Goal: Task Accomplishment & Management: Check status

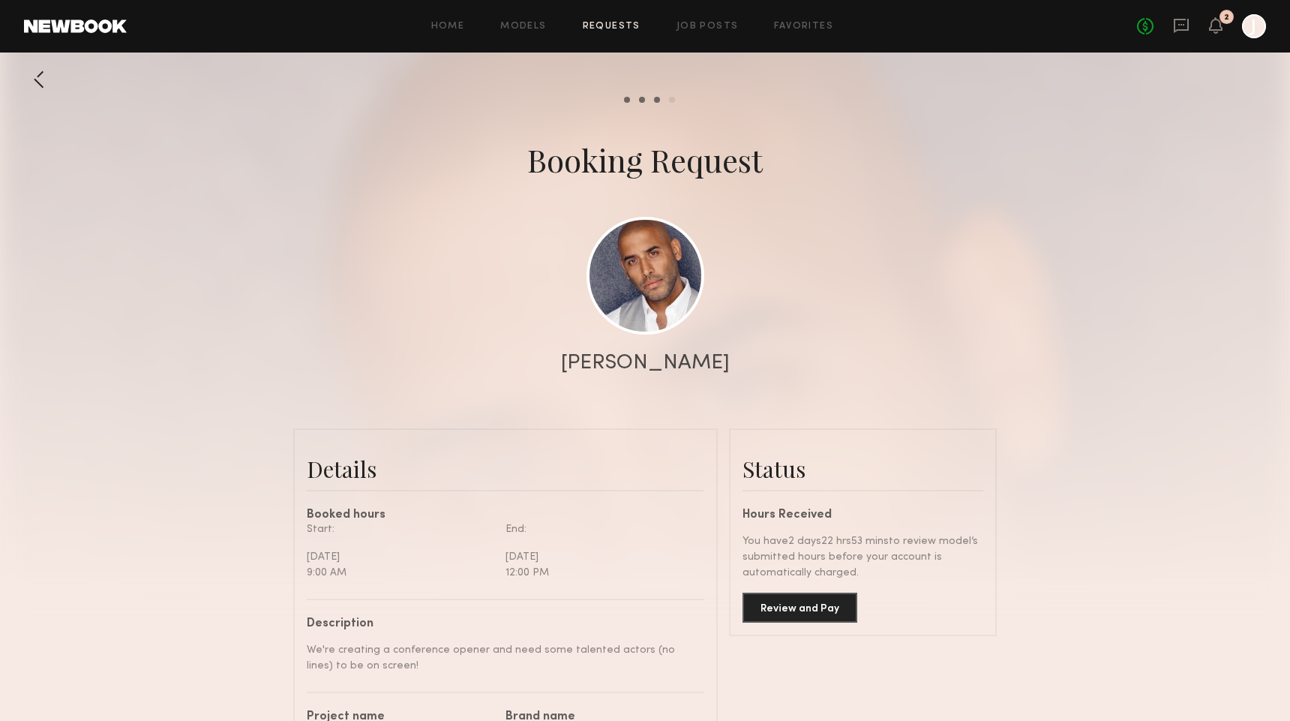
scroll to position [1960, 0]
click at [601, 16] on div "Home Models Requests Job Posts Favorites Sign Out No fees up to $5,000 2 J" at bounding box center [696, 26] width 1139 height 24
click at [601, 26] on link "Requests" at bounding box center [612, 27] width 58 height 10
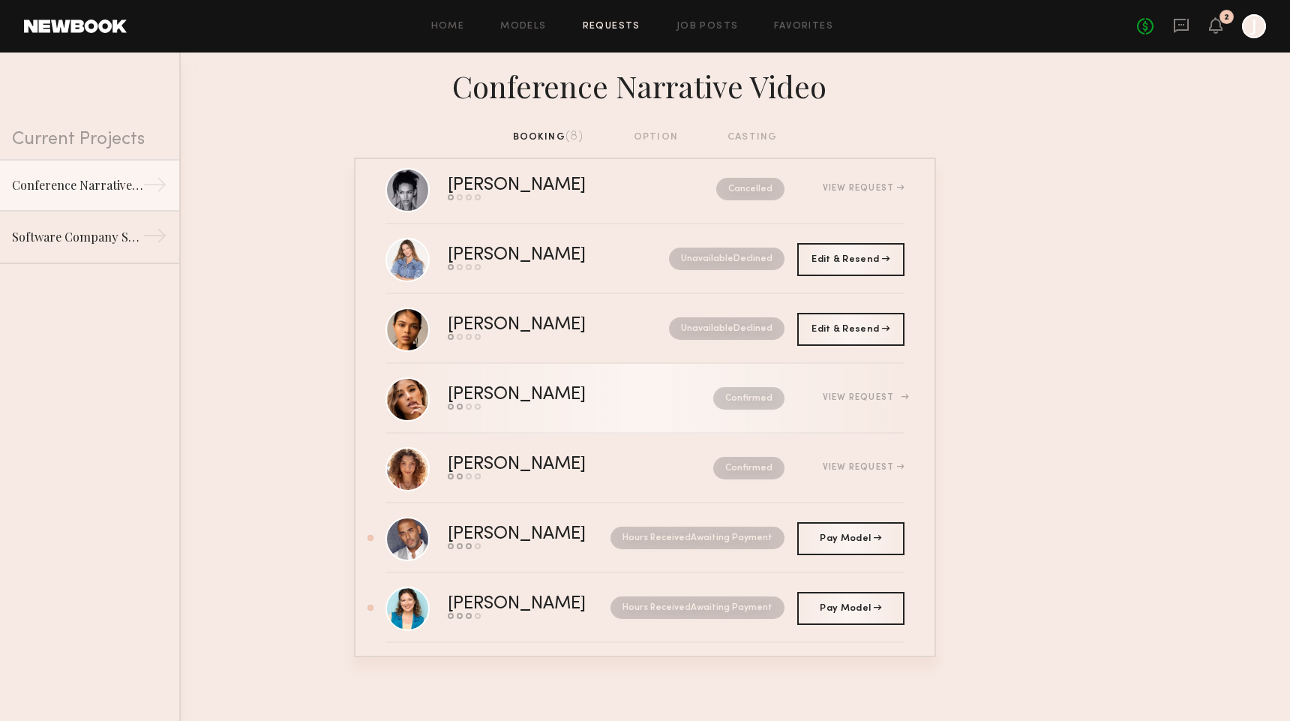
scroll to position [111, 0]
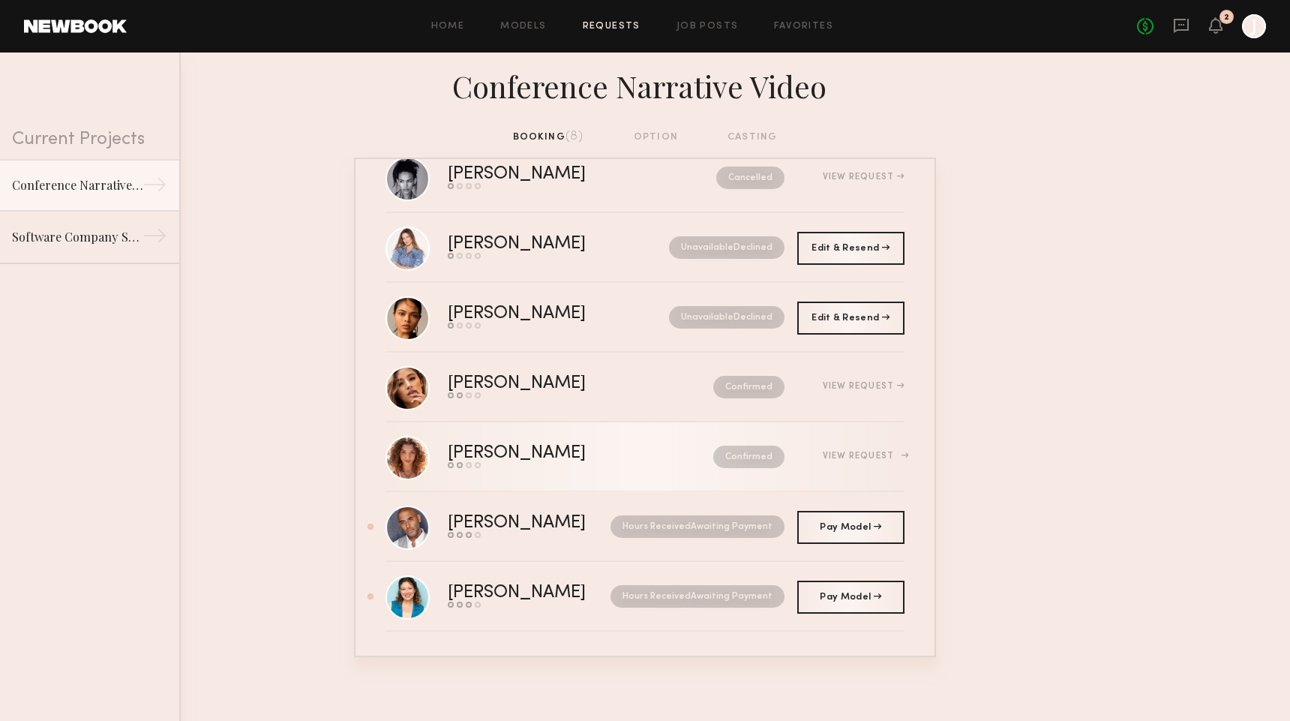
click at [591, 455] on div "[PERSON_NAME]" at bounding box center [549, 453] width 202 height 17
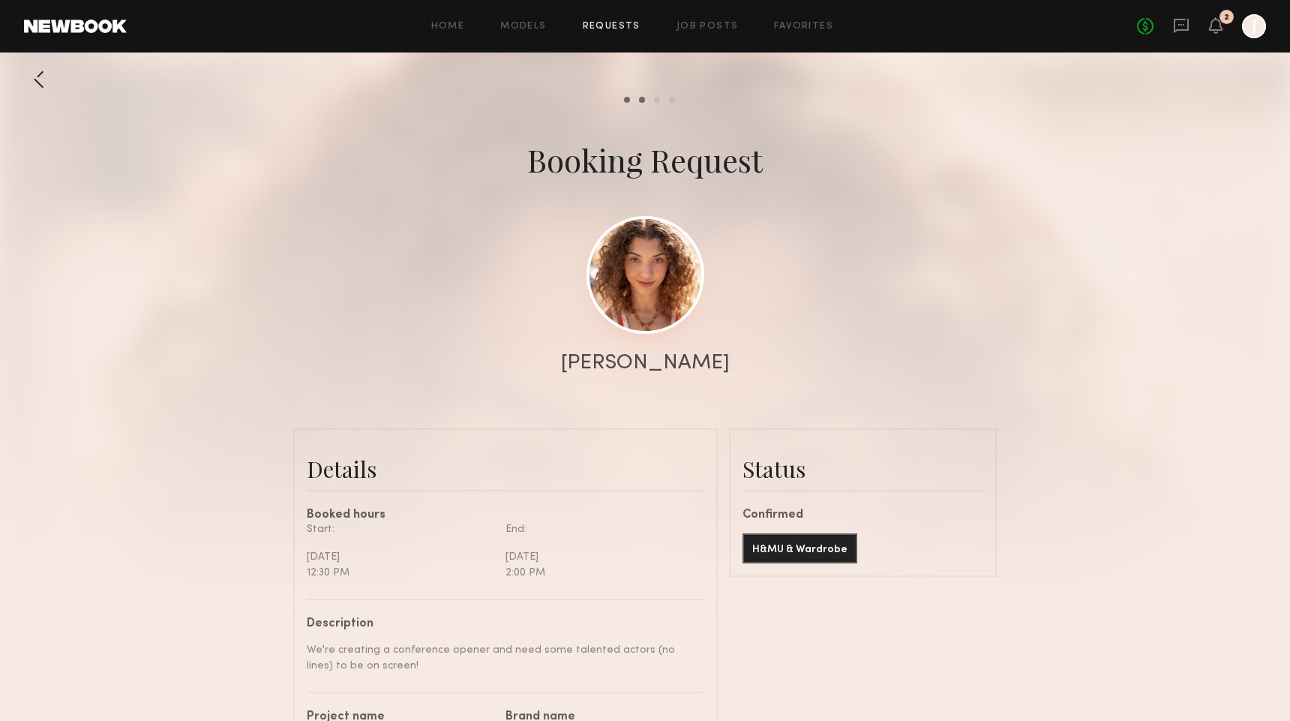
click at [646, 286] on link at bounding box center [645, 275] width 118 height 118
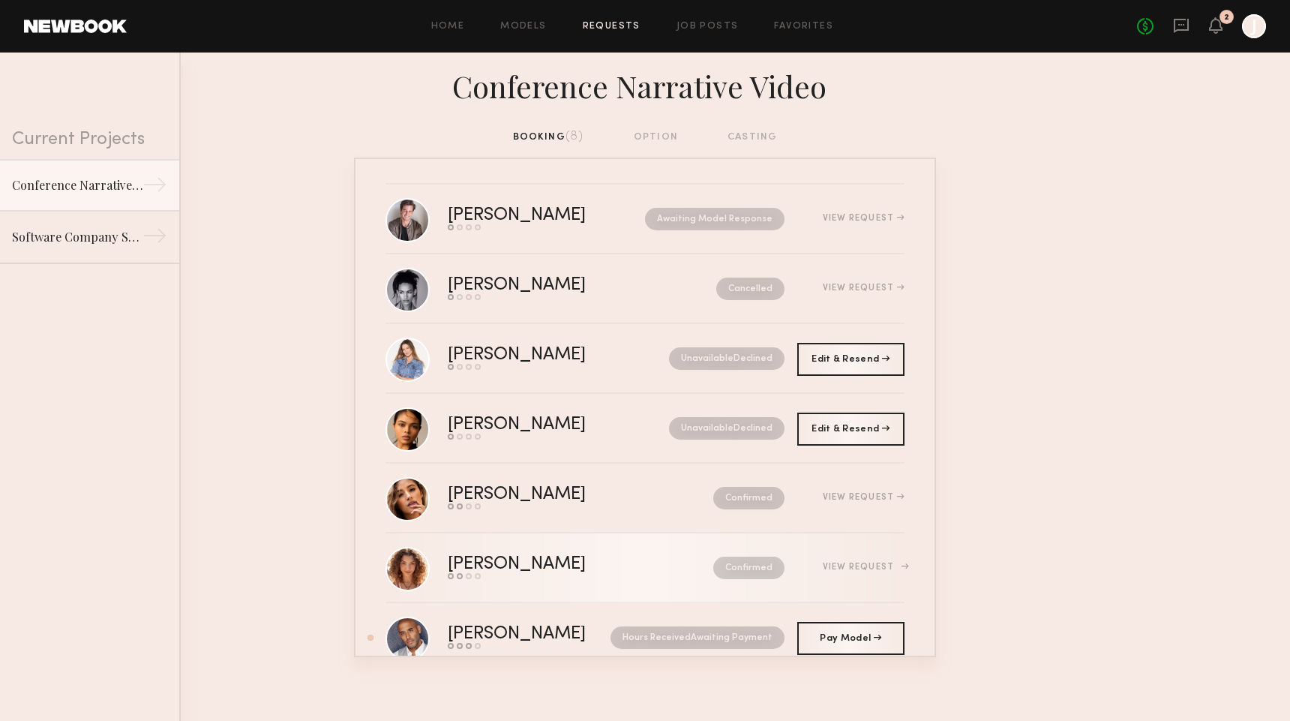
click at [595, 583] on link "Rachel G. Send request Model response Review hours worked Pay model Confirmed V…" at bounding box center [644, 568] width 519 height 70
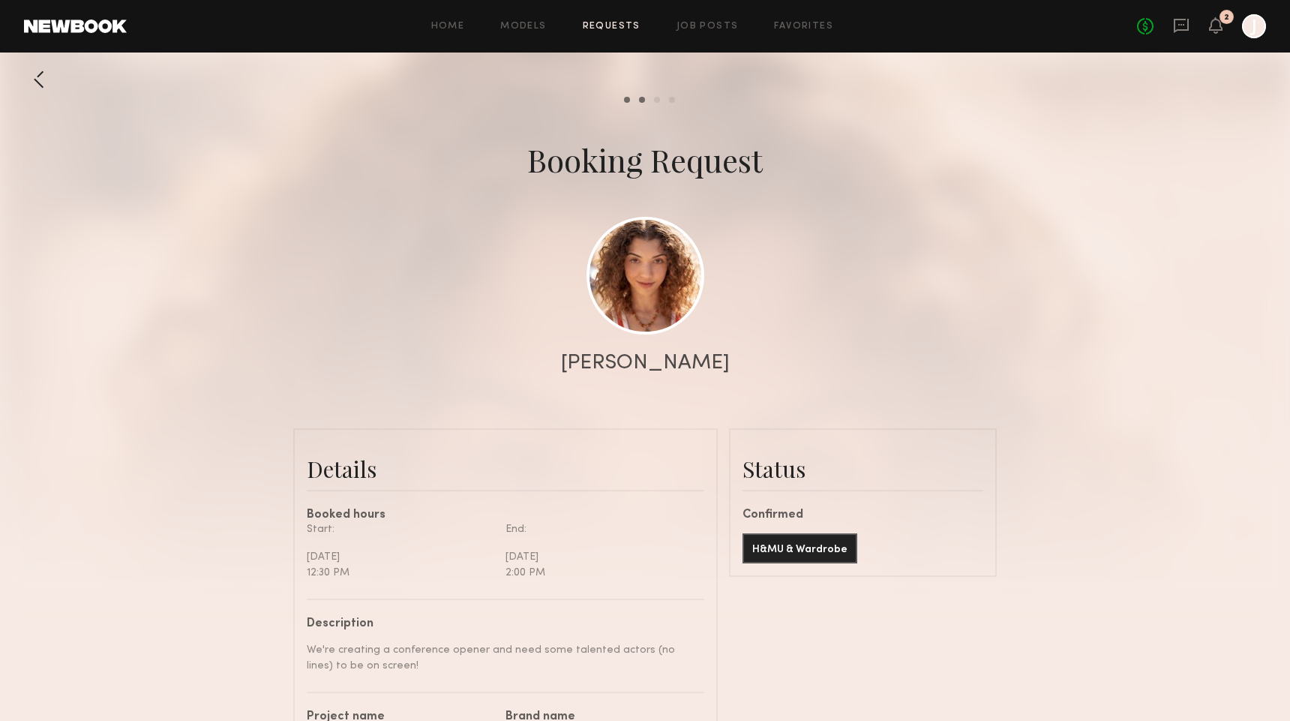
scroll to position [892, 0]
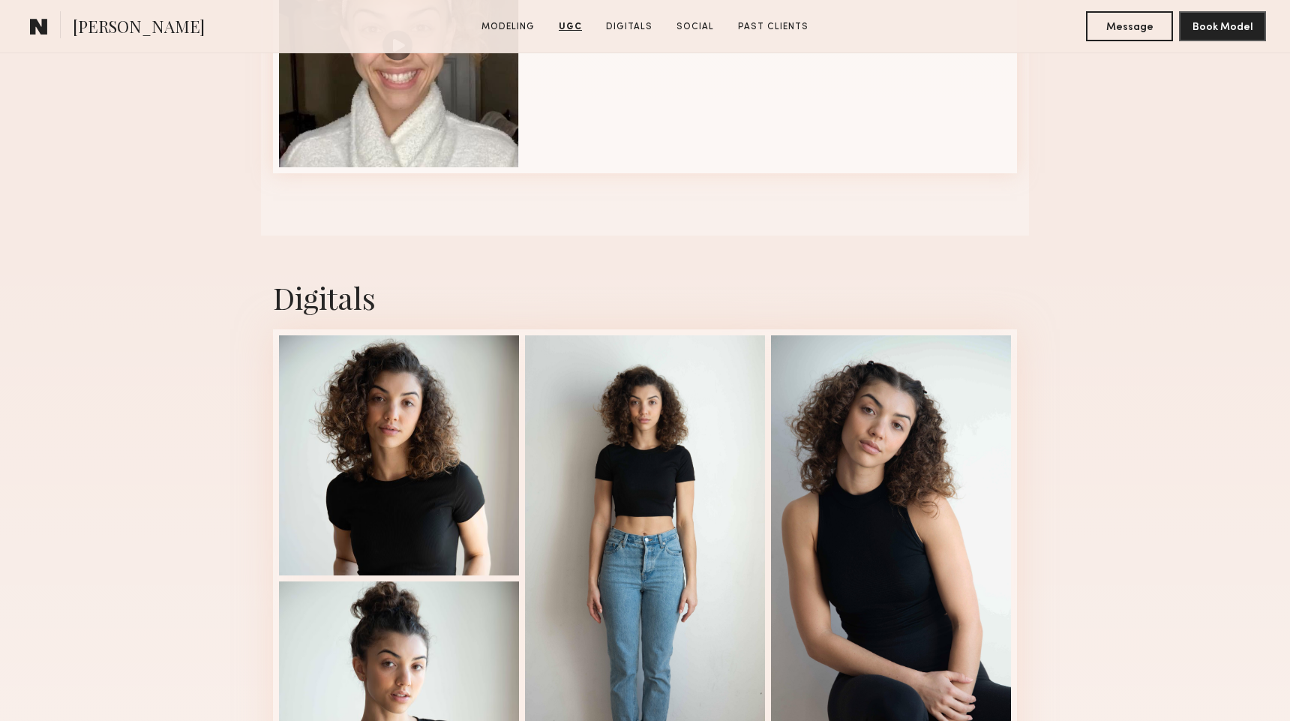
scroll to position [2278, 0]
